Goal: Information Seeking & Learning: Learn about a topic

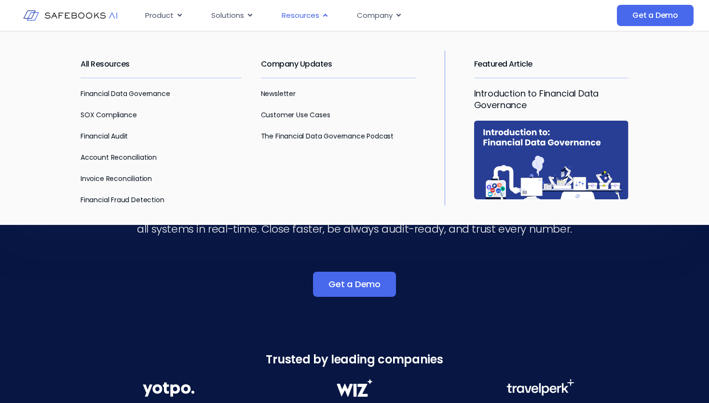
click at [299, 15] on span "Resources" at bounding box center [301, 15] width 38 height 11
click at [105, 68] on link "All Resources" at bounding box center [105, 63] width 49 height 11
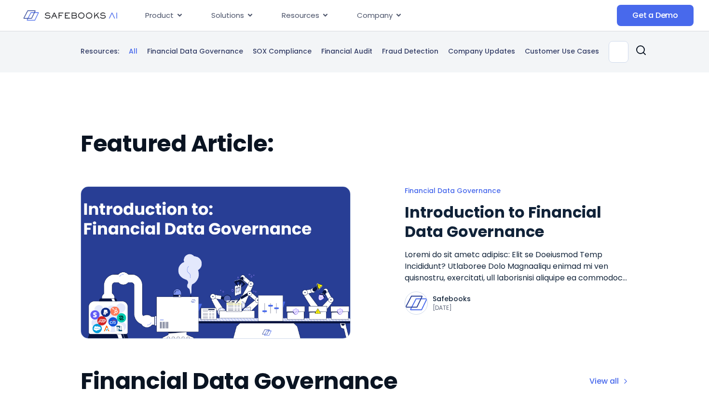
click at [234, 153] on h2 "Featured Article:" at bounding box center [355, 143] width 548 height 27
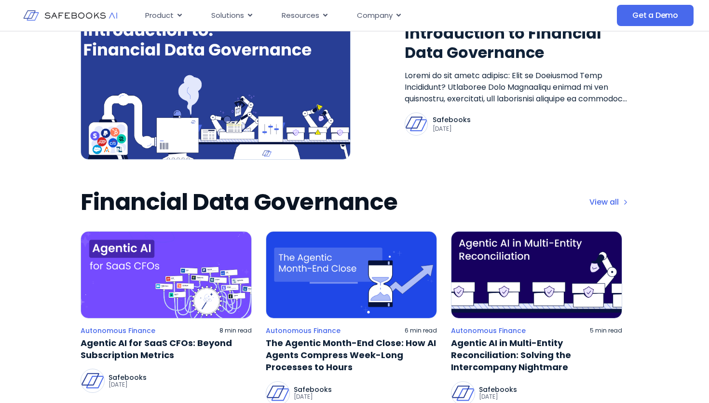
scroll to position [183, 0]
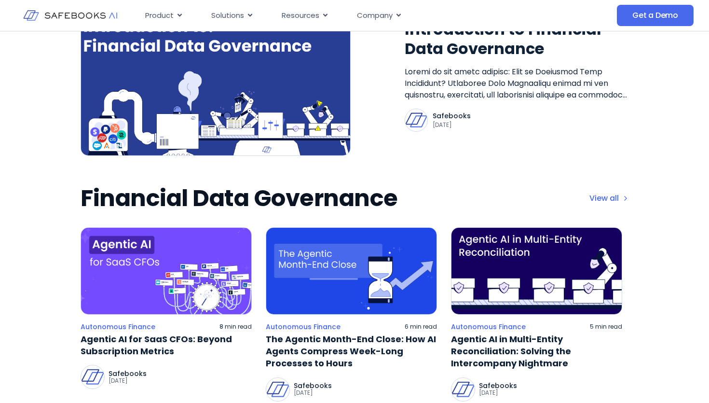
click at [124, 200] on h2 "Financial Data Governance" at bounding box center [239, 198] width 317 height 27
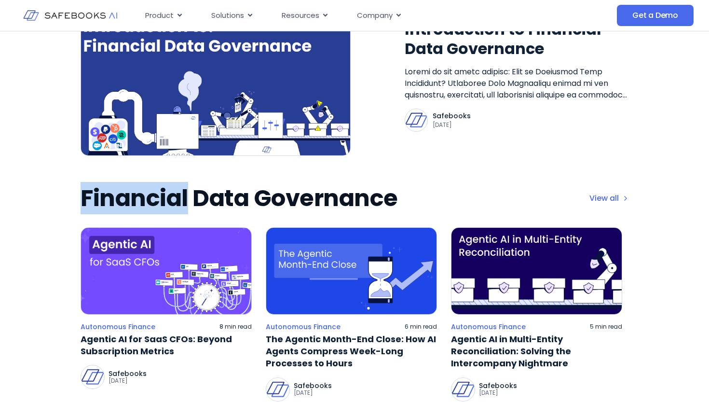
click at [124, 200] on h2 "Financial Data Governance" at bounding box center [239, 198] width 317 height 27
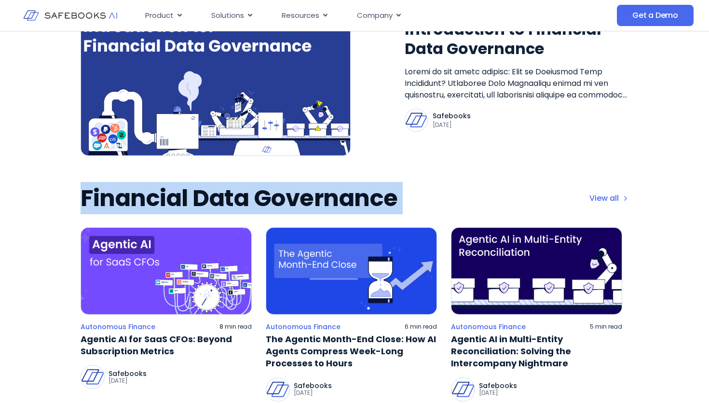
click at [124, 200] on h2 "Financial Data Governance" at bounding box center [239, 198] width 317 height 27
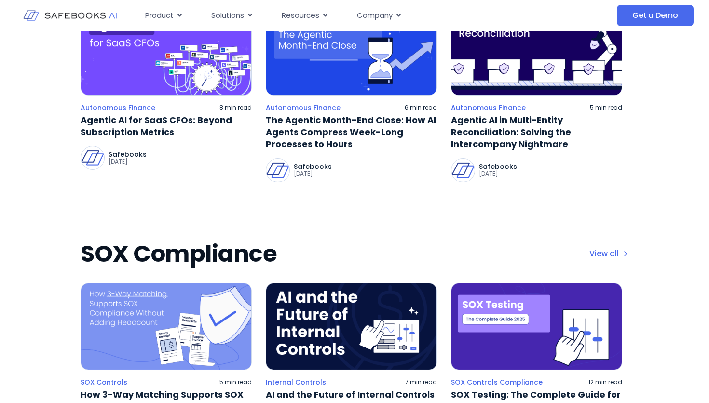
scroll to position [417, 0]
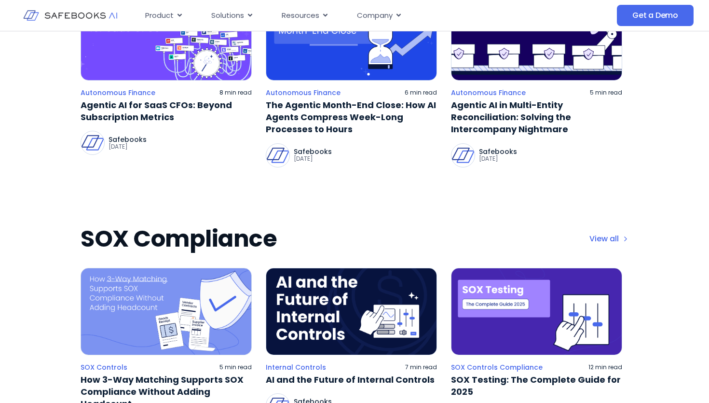
click at [185, 232] on h2 "SOX Compliance" at bounding box center [179, 238] width 196 height 27
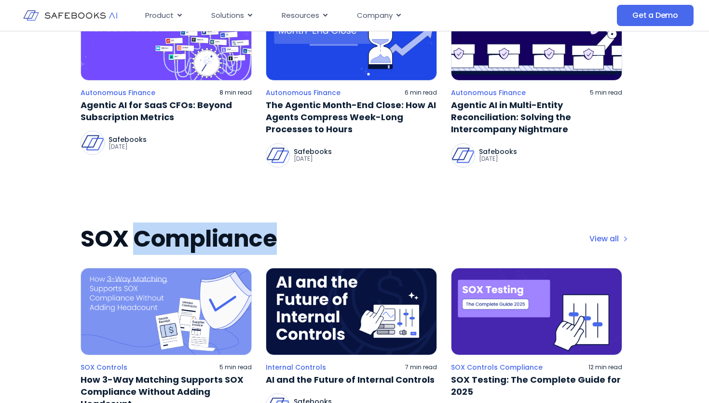
click at [185, 232] on h2 "SOX Compliance" at bounding box center [179, 238] width 196 height 27
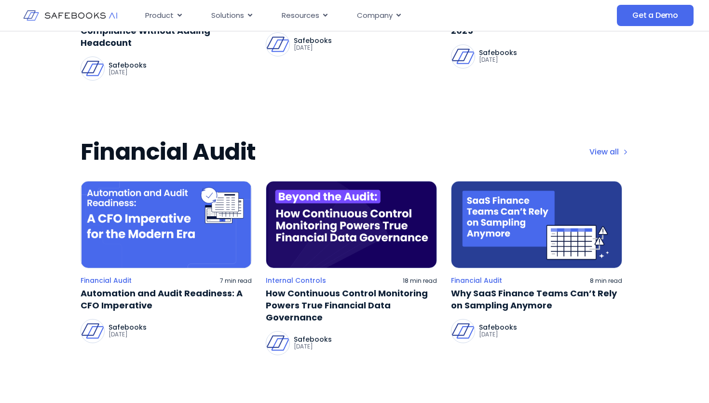
click at [178, 152] on h2 "Financial Audit" at bounding box center [169, 151] width 176 height 27
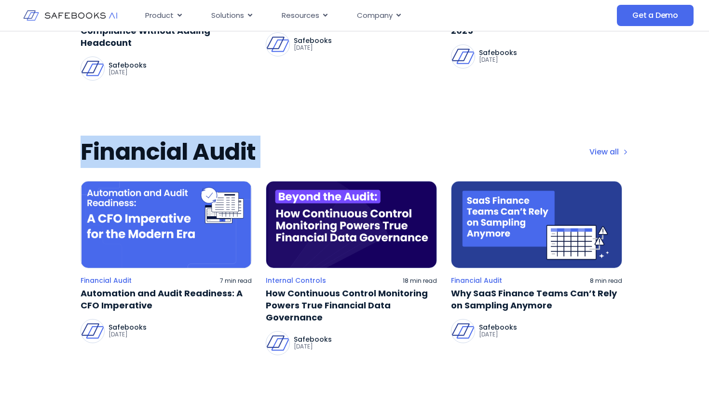
click at [178, 152] on h2 "Financial Audit" at bounding box center [169, 151] width 176 height 27
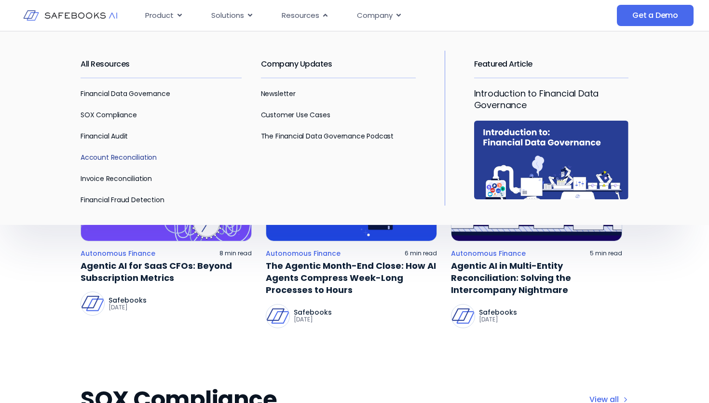
click at [116, 157] on link "Account Reconciliation" at bounding box center [119, 157] width 76 height 10
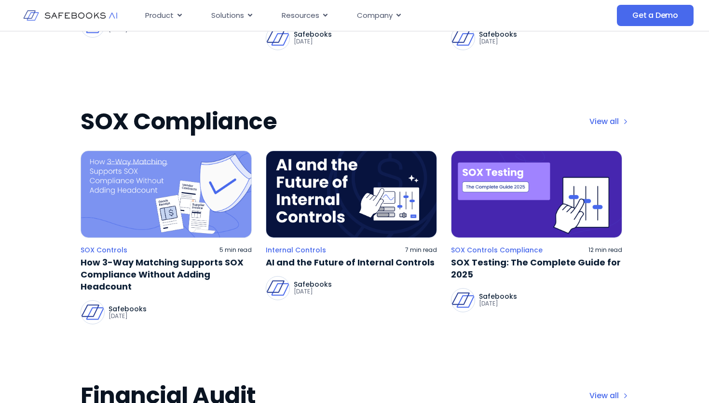
click at [361, 179] on img at bounding box center [351, 194] width 171 height 87
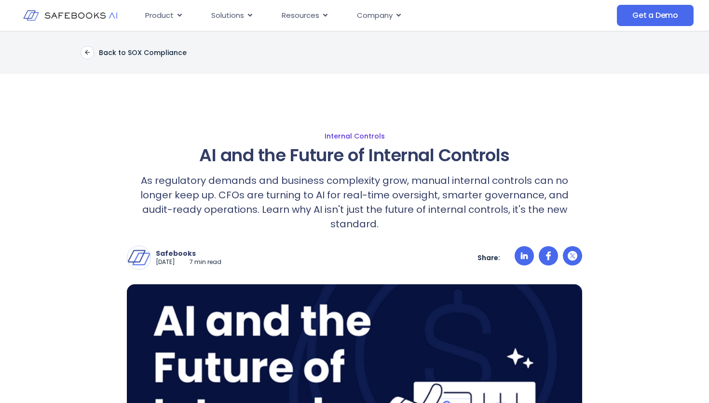
click at [358, 137] on link "Internal Controls" at bounding box center [354, 136] width 645 height 9
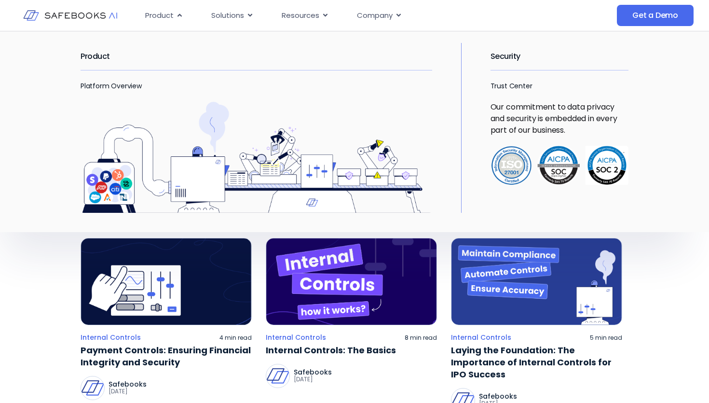
scroll to position [108, 0]
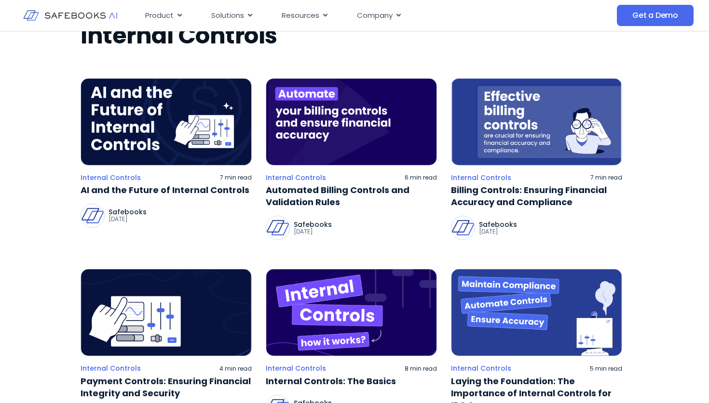
click at [249, 66] on div "Internal Controls Internal Controls 7 min read AI and the Future of Internal Co…" at bounding box center [355, 334] width 548 height 624
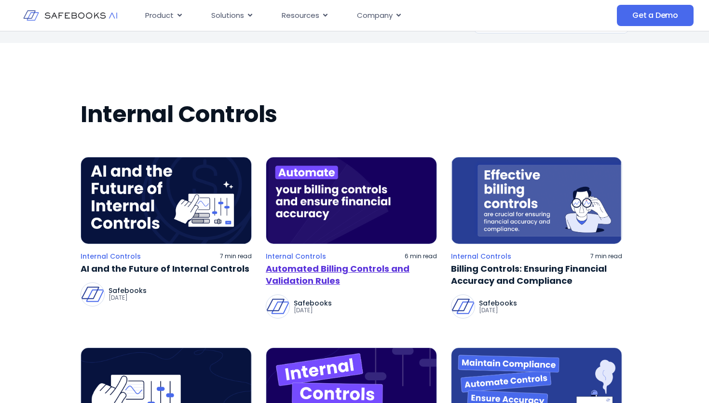
scroll to position [0, 0]
